Goal: Information Seeking & Learning: Learn about a topic

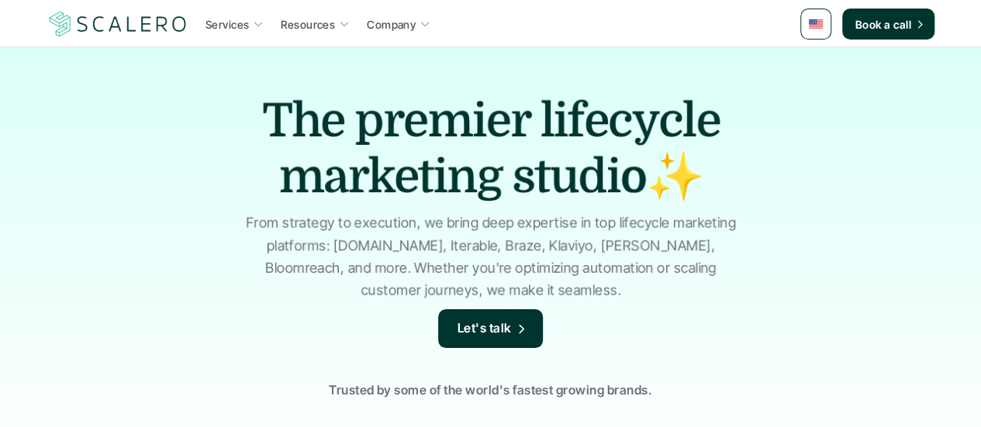
click at [229, 25] on p "Services" at bounding box center [226, 24] width 43 height 16
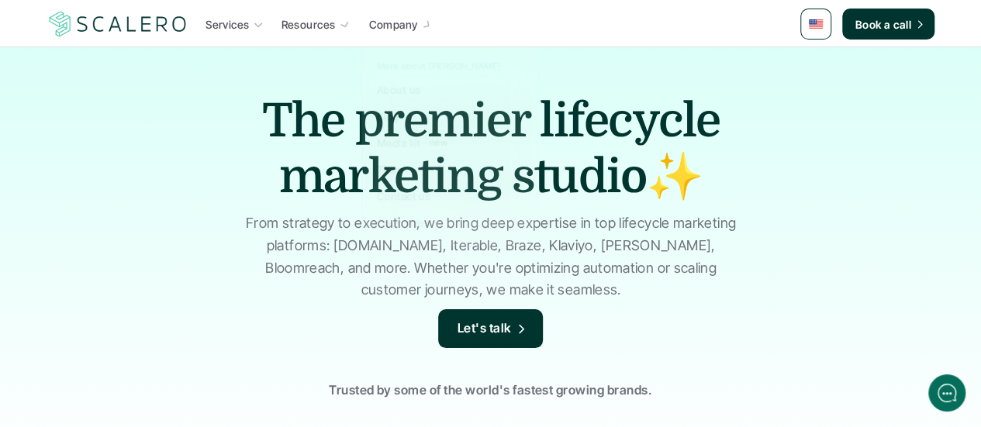
click at [747, 95] on h1 "The premier lifecycle marketing studio✨" at bounding box center [490, 149] width 543 height 112
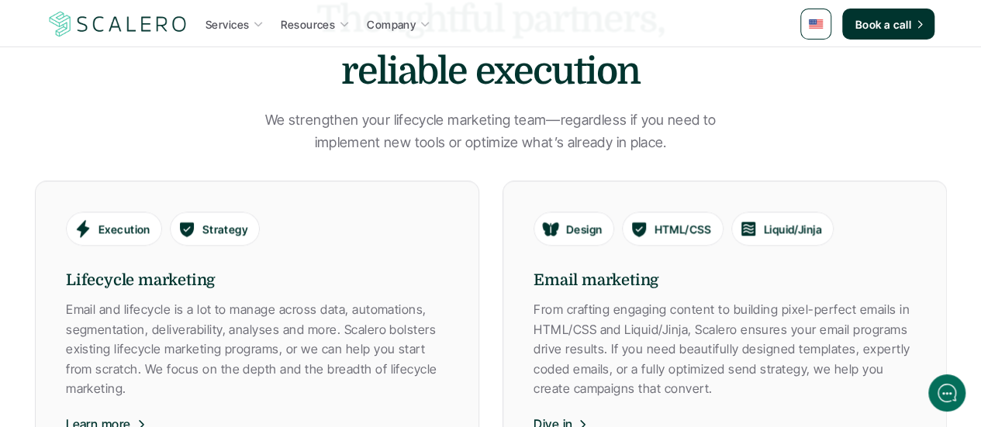
scroll to position [775, 0]
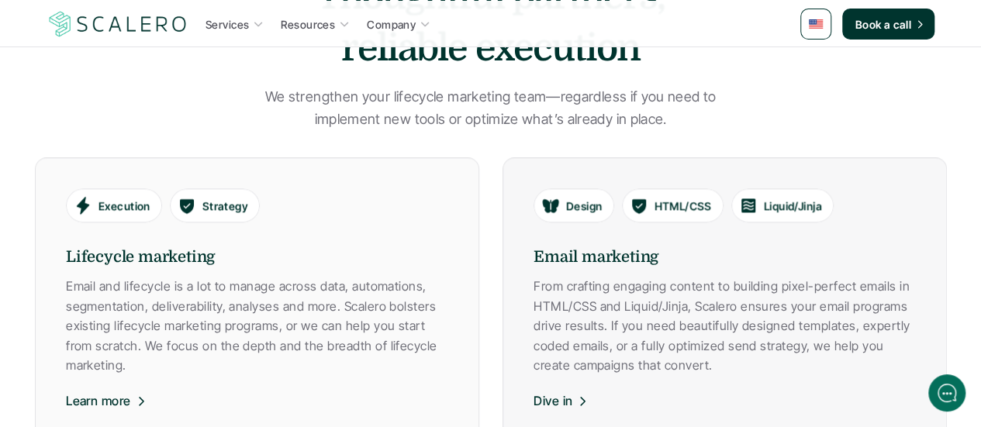
drag, startPoint x: 633, startPoint y: 137, endPoint x: 641, endPoint y: 9, distance: 129.0
click at [633, 137] on section "Our services Thoughtful partners, reliable execution We strengthen your lifecyc…" at bounding box center [490, 363] width 981 height 860
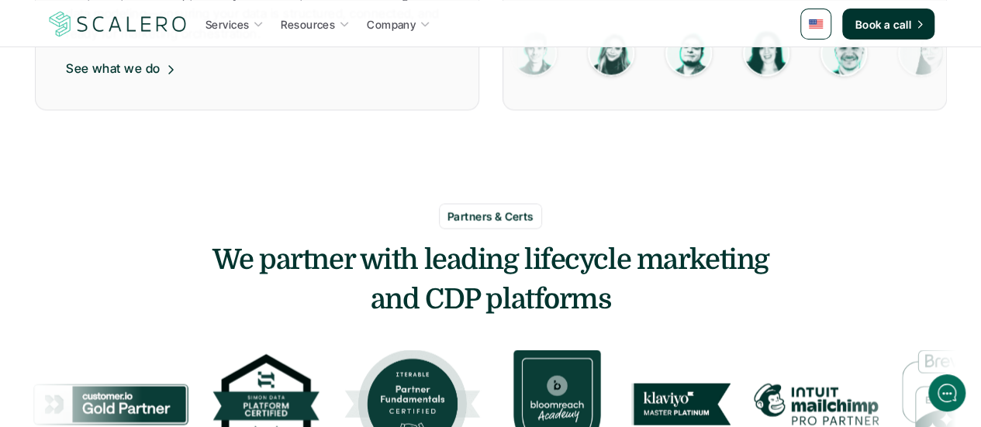
scroll to position [1551, 0]
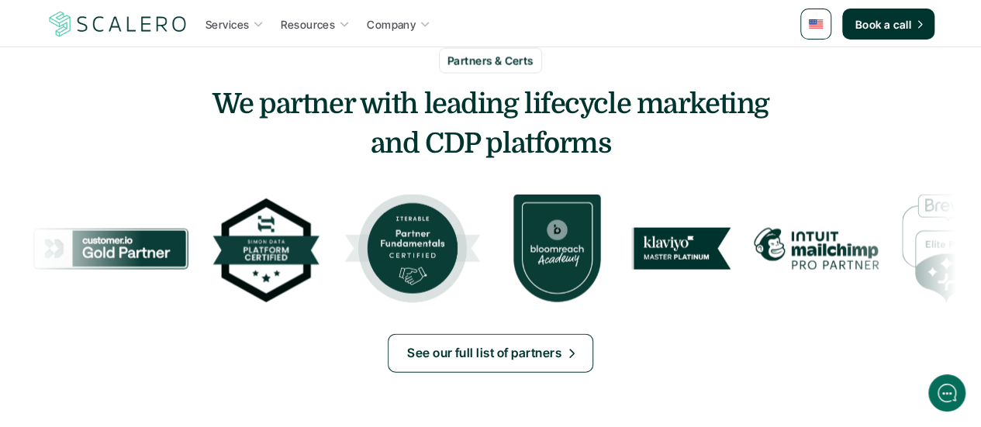
drag, startPoint x: 476, startPoint y: 275, endPoint x: 740, endPoint y: 275, distance: 263.6
click at [740, 275] on div at bounding box center [592, 249] width 1113 height 109
click at [751, 309] on section at bounding box center [491, 248] width 930 height 155
click at [492, 224] on div at bounding box center [589, 249] width 1113 height 109
click at [492, 223] on div at bounding box center [598, 249] width 1113 height 109
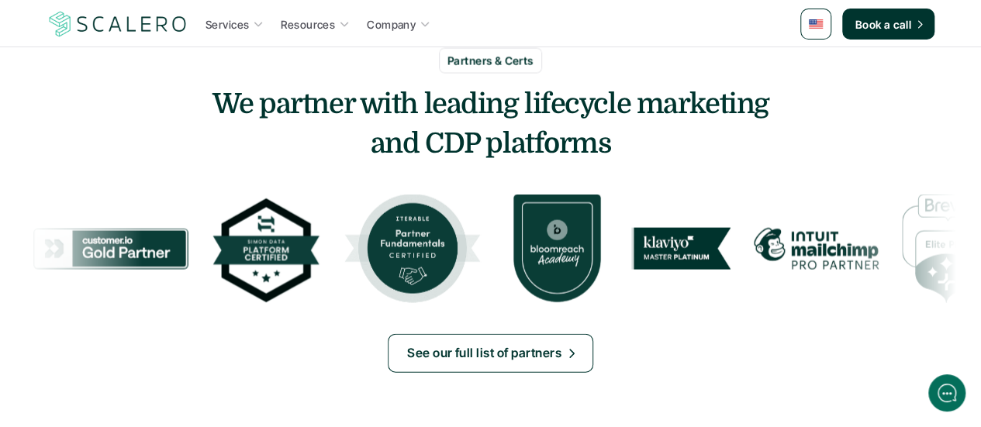
click at [432, 179] on section at bounding box center [491, 248] width 930 height 155
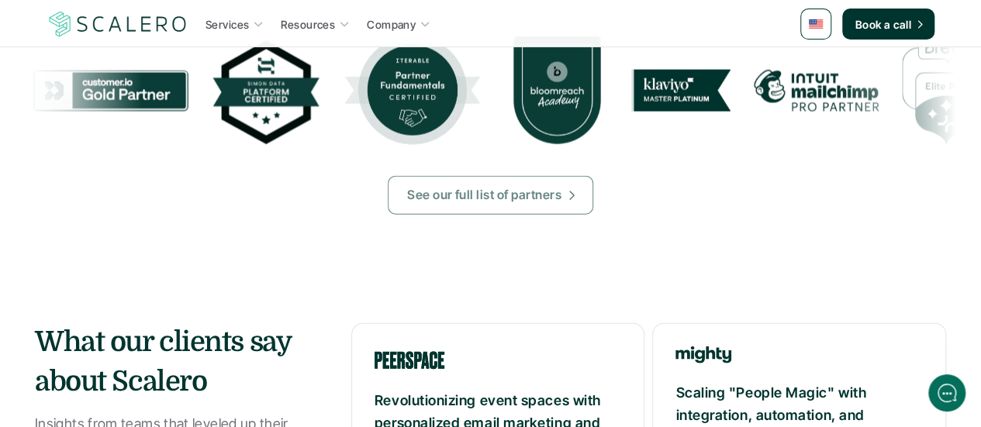
scroll to position [1706, 0]
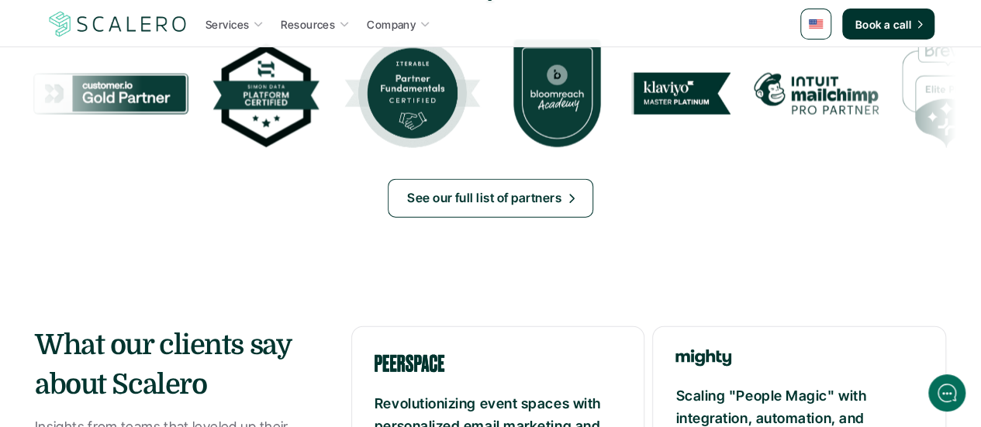
click at [474, 184] on link "See our full list of partners" at bounding box center [490, 198] width 205 height 39
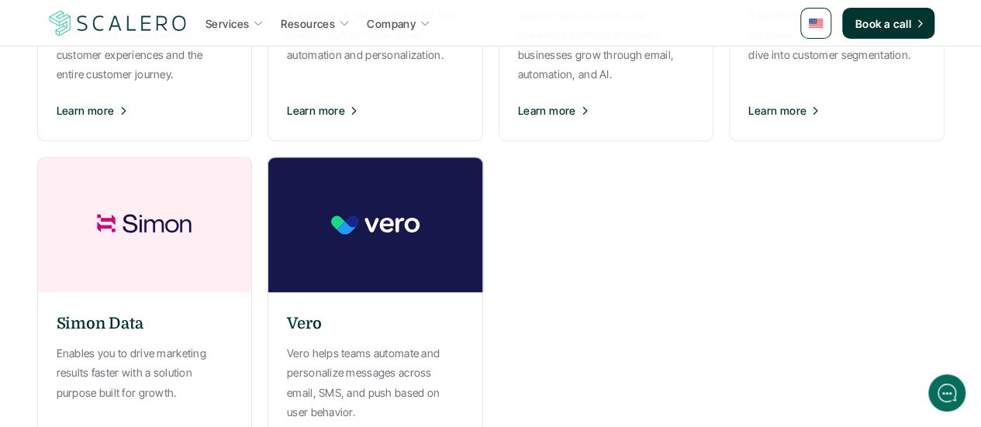
scroll to position [1241, 0]
